Goal: Go to known website: Access a specific website the user already knows

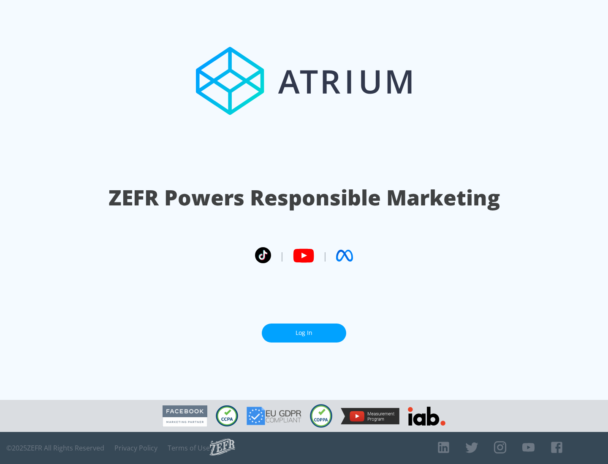
click at [304, 330] on link "Log In" at bounding box center [304, 333] width 84 height 19
